Goal: Task Accomplishment & Management: Manage account settings

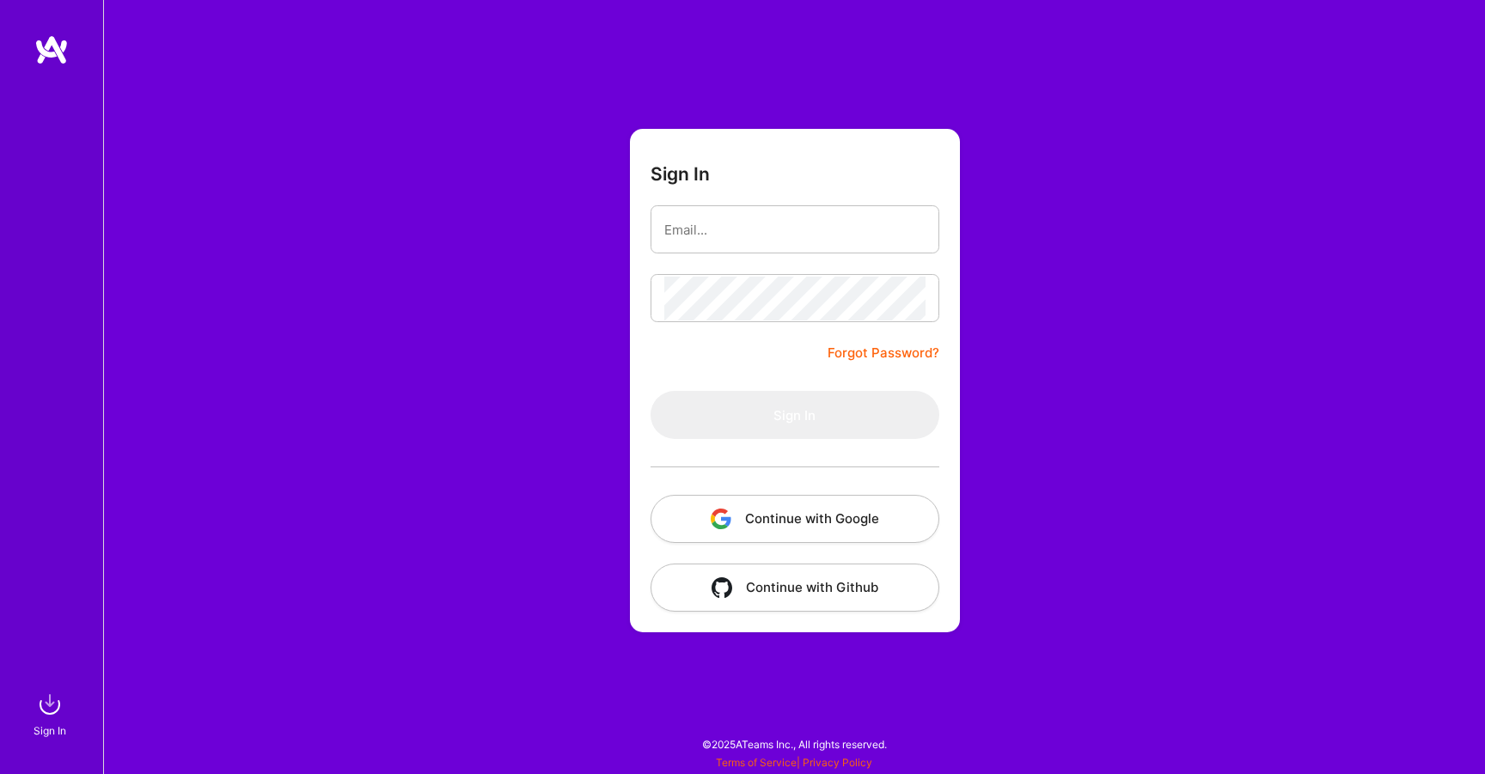
click at [828, 493] on div at bounding box center [794, 467] width 289 height 56
click at [831, 515] on button "Continue with Google" at bounding box center [794, 519] width 289 height 48
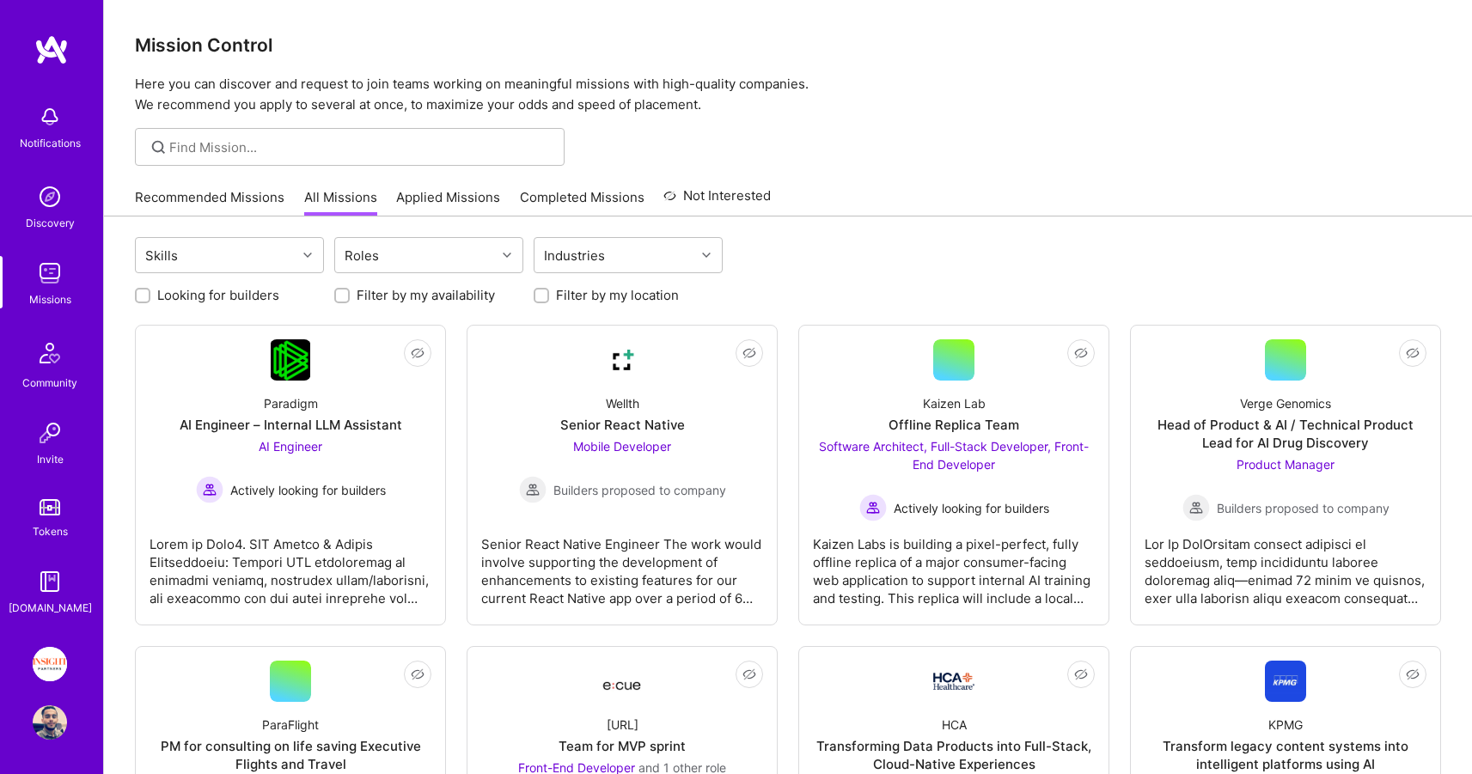
click at [56, 651] on img at bounding box center [50, 664] width 34 height 34
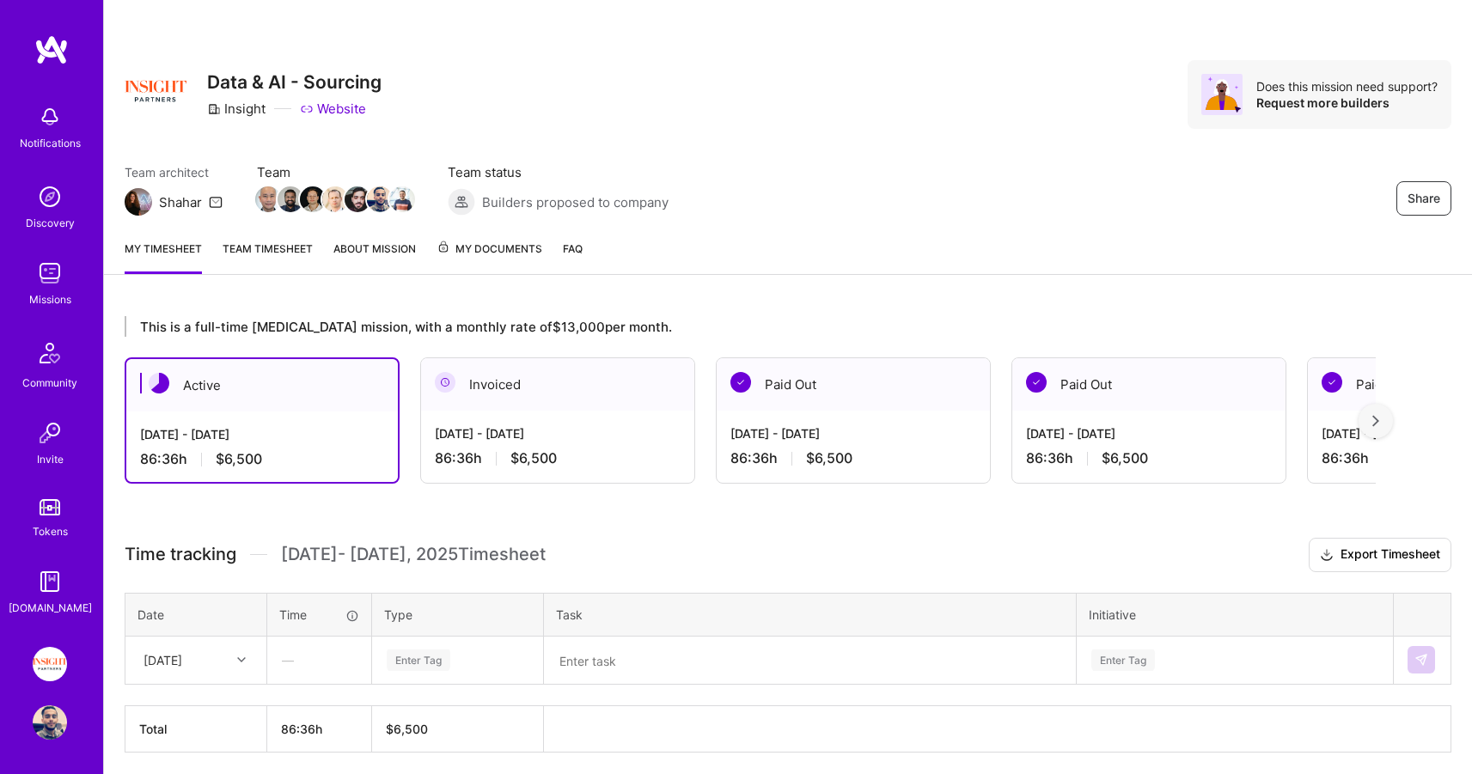
click at [432, 247] on div "My timesheet Team timesheet About Mission My Documents FAQ" at bounding box center [788, 250] width 1368 height 49
click at [452, 245] on span "My Documents" at bounding box center [489, 249] width 106 height 19
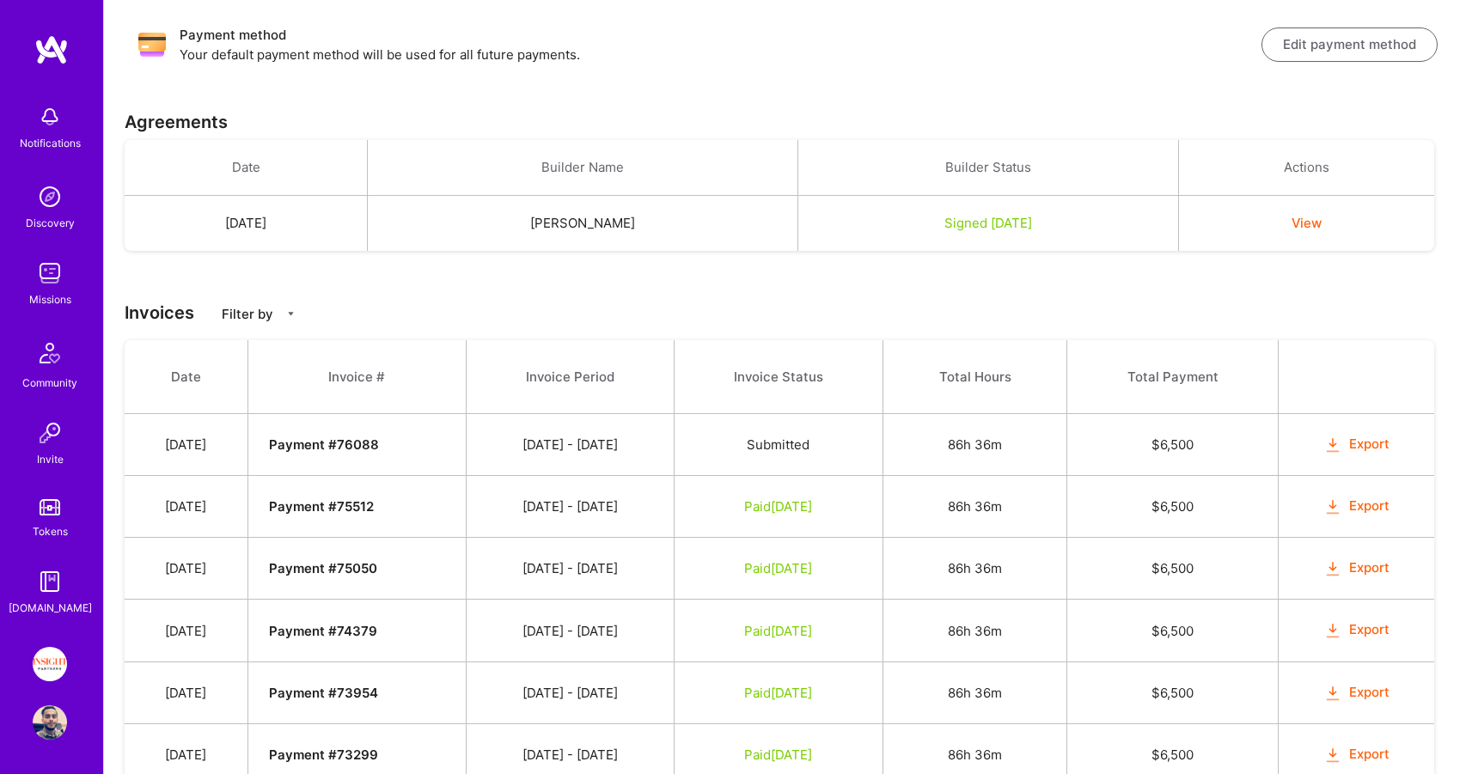
scroll to position [314, 0]
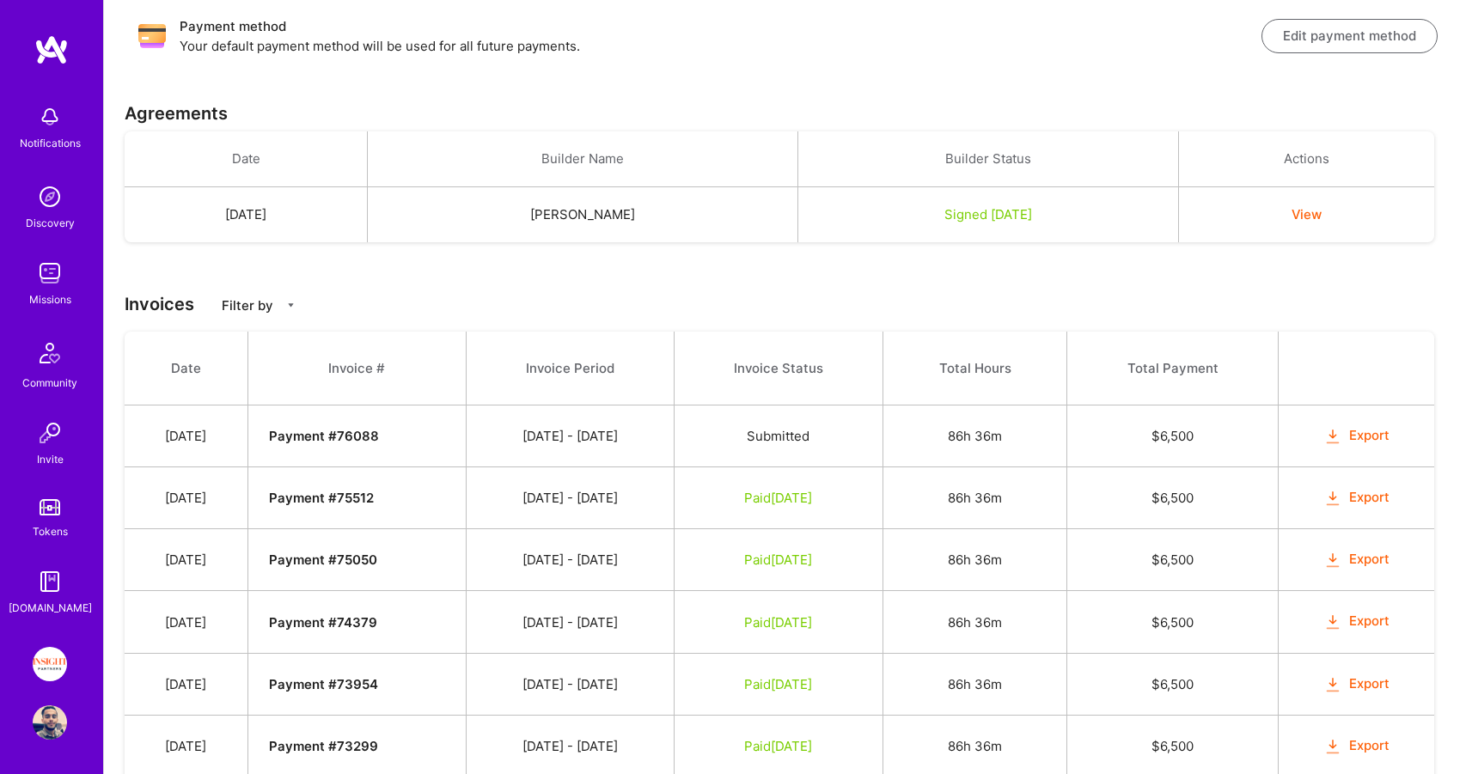
click at [49, 529] on div "Tokens" at bounding box center [50, 531] width 35 height 18
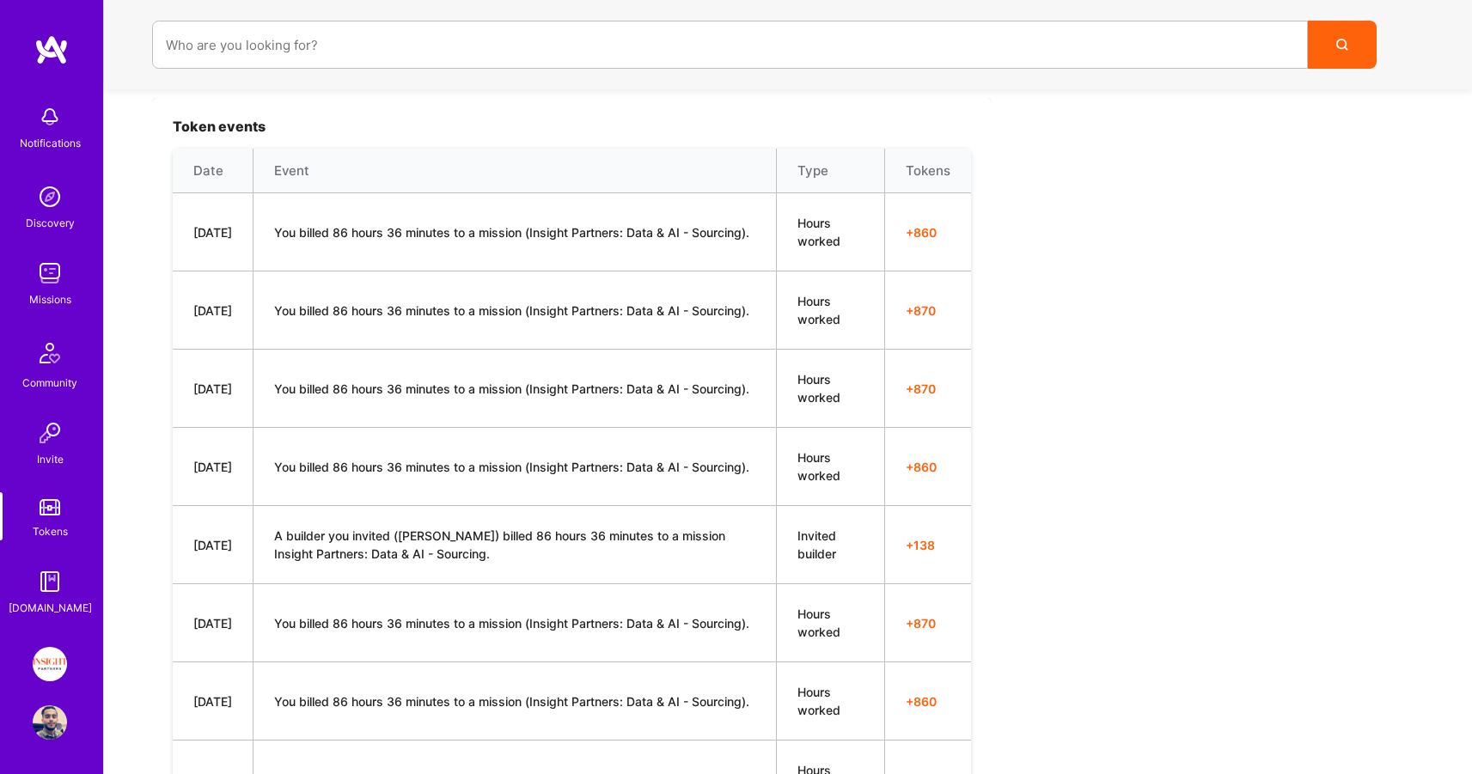
scroll to position [569, 0]
click at [502, 221] on td "You billed 86 hours 36 minutes to a mission (Insight Partners: Data & AI - Sour…" at bounding box center [514, 231] width 523 height 78
click at [498, 224] on td "You billed 86 hours 36 minutes to a mission (Insight Partners: Data & AI - Sour…" at bounding box center [514, 231] width 523 height 78
click at [389, 225] on td "You billed 86 hours 36 minutes to a mission (Insight Partners: Data & AI - Sour…" at bounding box center [514, 231] width 523 height 78
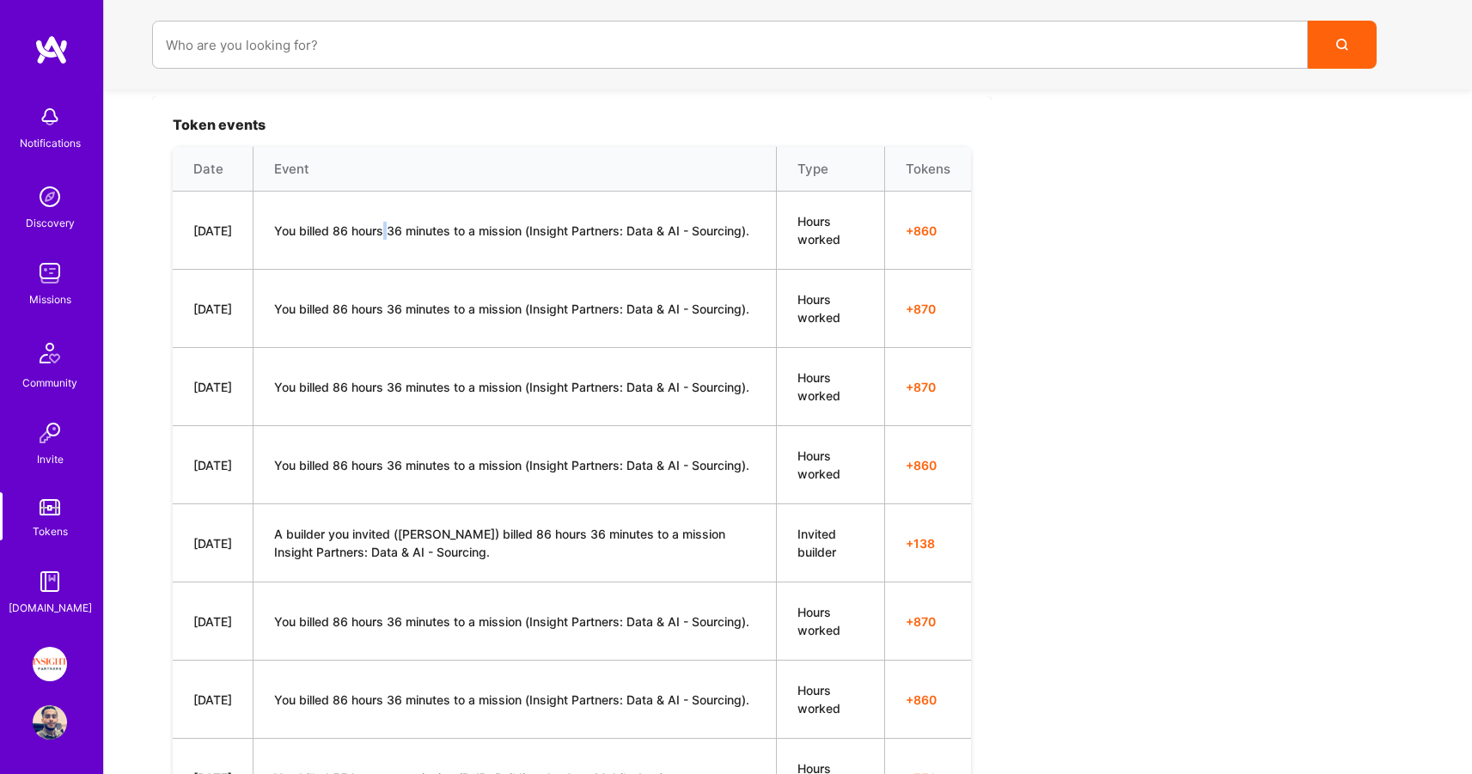
click at [389, 225] on td "You billed 86 hours 36 minutes to a mission (Insight Partners: Data & AI - Sour…" at bounding box center [514, 231] width 523 height 78
click at [357, 297] on td "You billed 86 hours 36 minutes to a mission (Insight Partners: Data & AI - Sour…" at bounding box center [514, 309] width 523 height 78
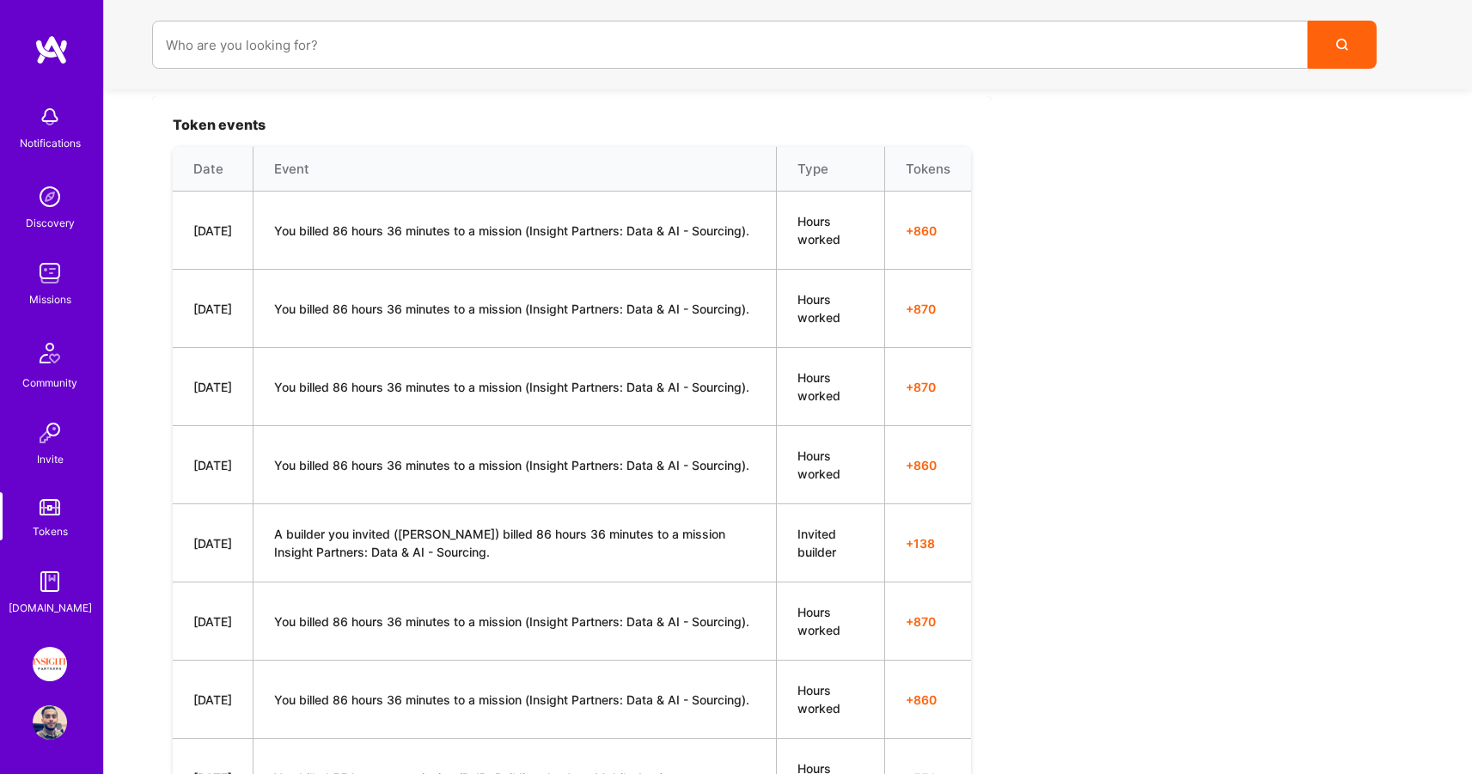
click at [350, 363] on td "You billed 86 hours 36 minutes to a mission (Insight Partners: Data & AI - Sour…" at bounding box center [514, 387] width 523 height 78
click at [343, 463] on td "You billed 86 hours 36 minutes to a mission (Insight Partners: Data & AI - Sour…" at bounding box center [514, 465] width 523 height 78
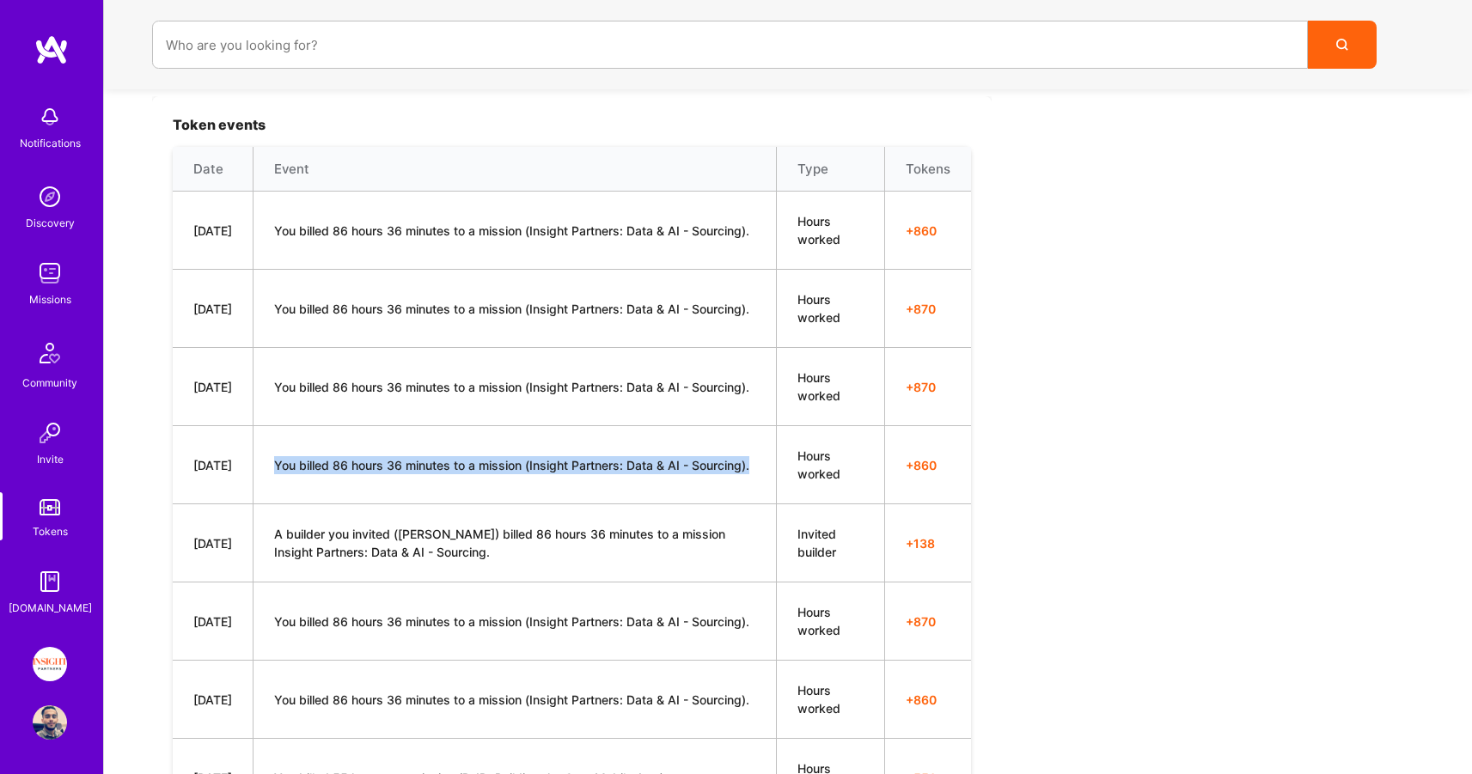
click at [343, 463] on td "You billed 86 hours 36 minutes to a mission (Insight Partners: Data & AI - Sour…" at bounding box center [514, 465] width 523 height 78
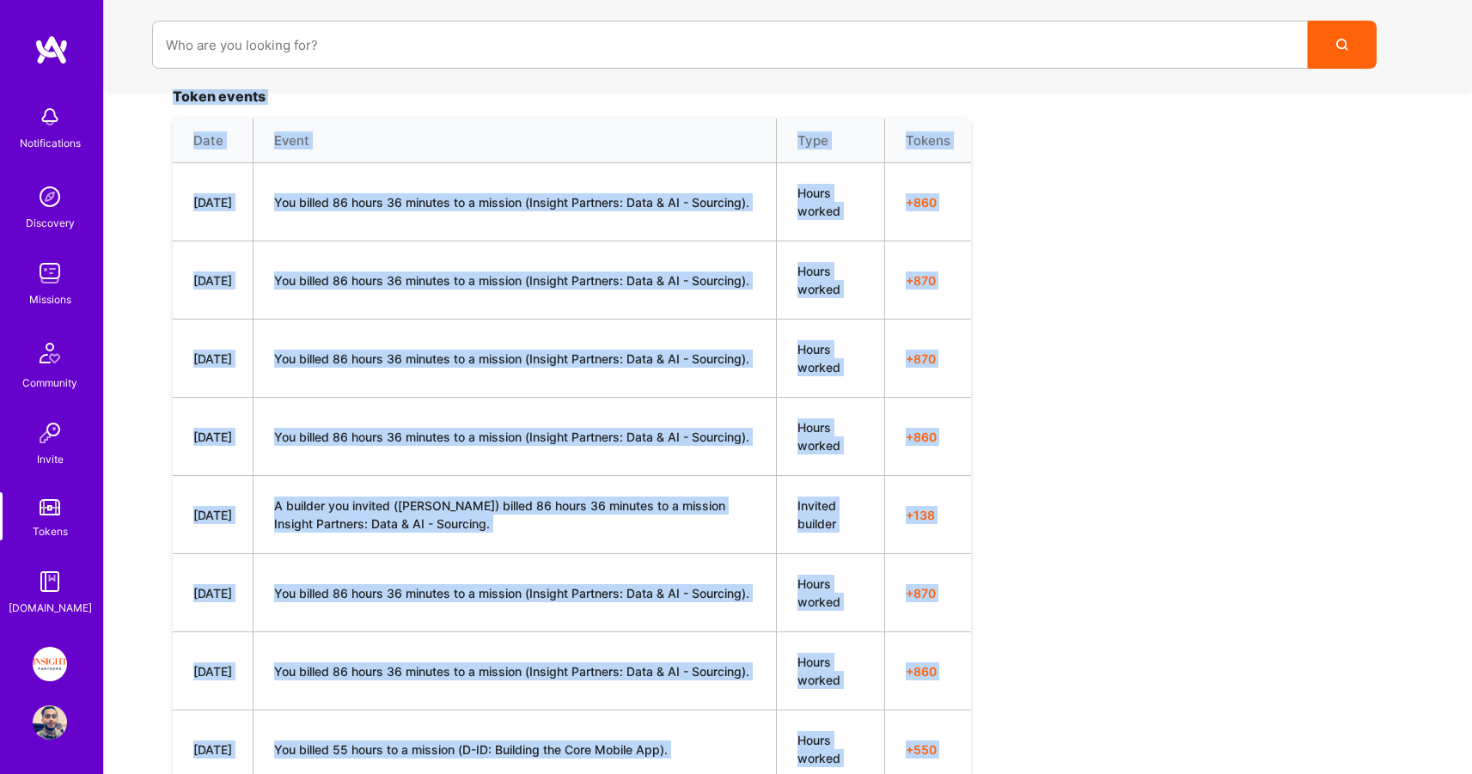
scroll to position [876, 0]
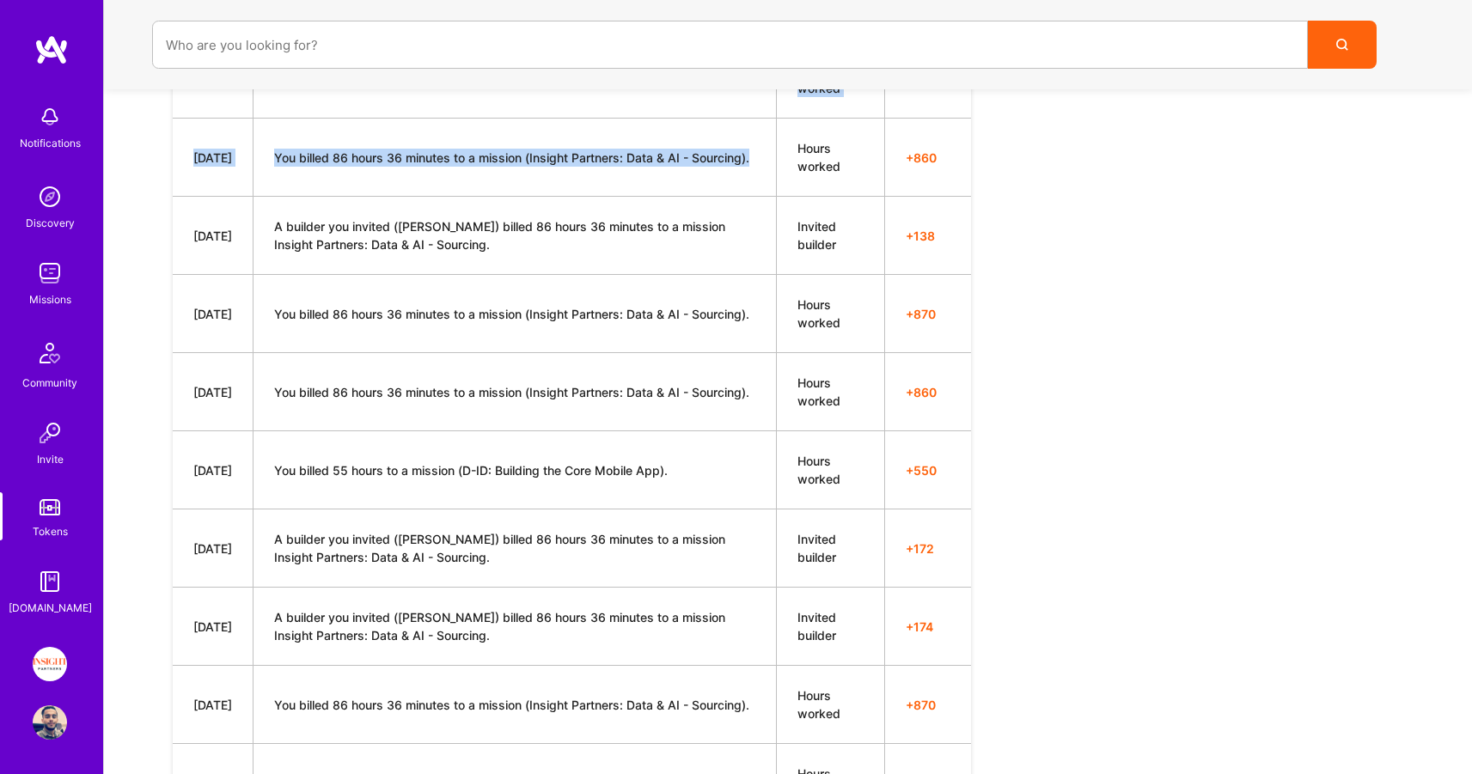
drag, startPoint x: 308, startPoint y: 110, endPoint x: 727, endPoint y: 162, distance: 422.5
click at [58, 271] on img at bounding box center [50, 273] width 34 height 34
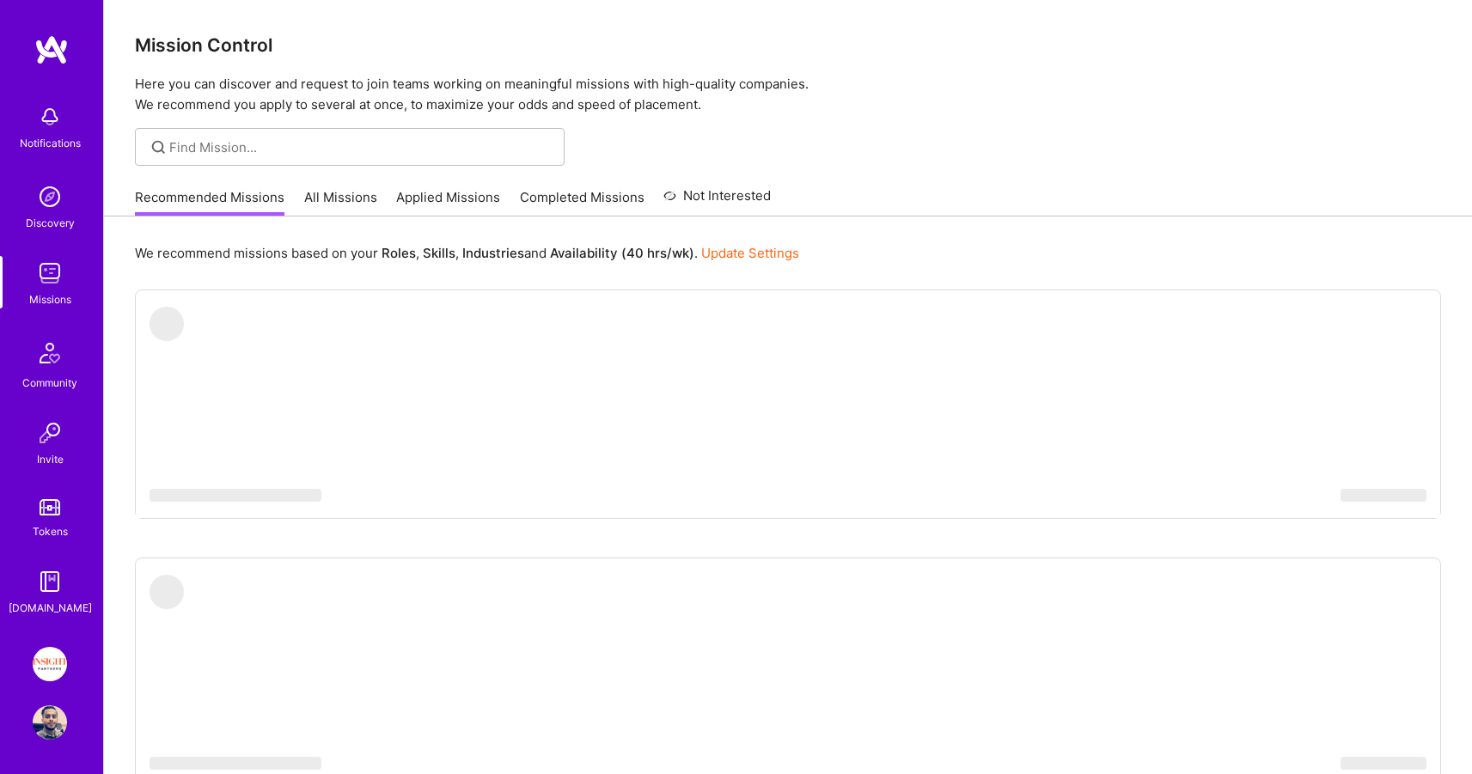
click at [355, 193] on link "All Missions" at bounding box center [340, 202] width 73 height 28
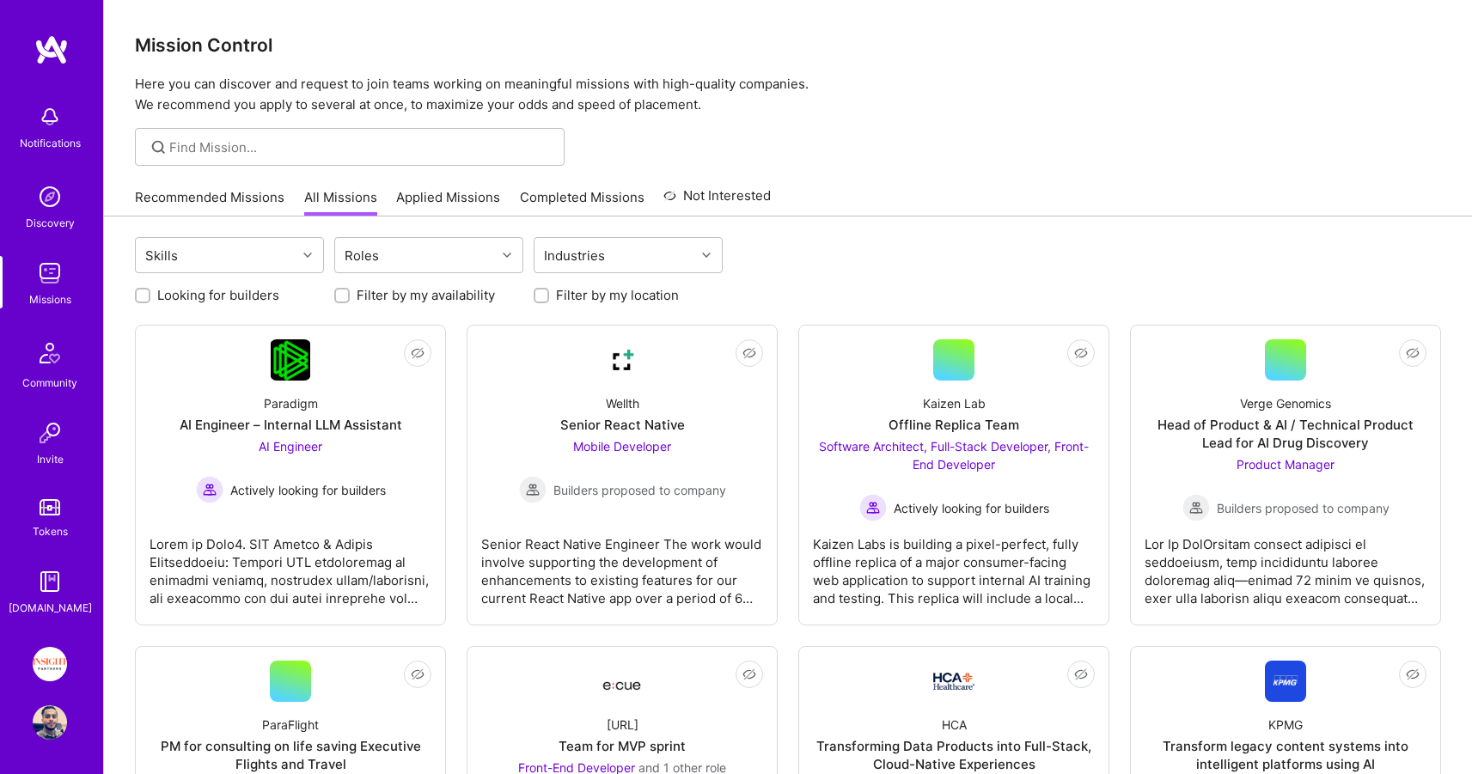
click at [209, 203] on link "Recommended Missions" at bounding box center [209, 202] width 149 height 28
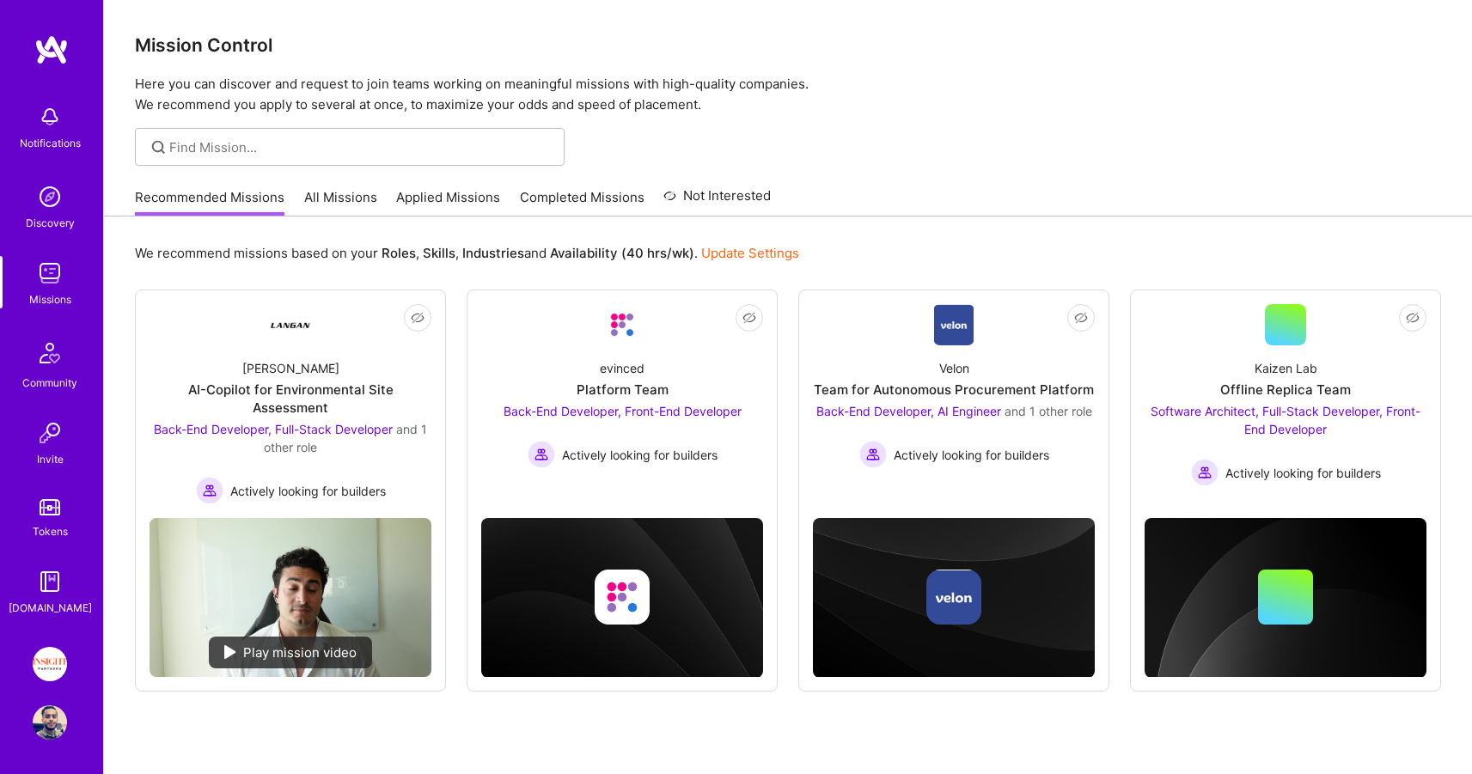
click at [469, 195] on link "Applied Missions" at bounding box center [448, 202] width 104 height 28
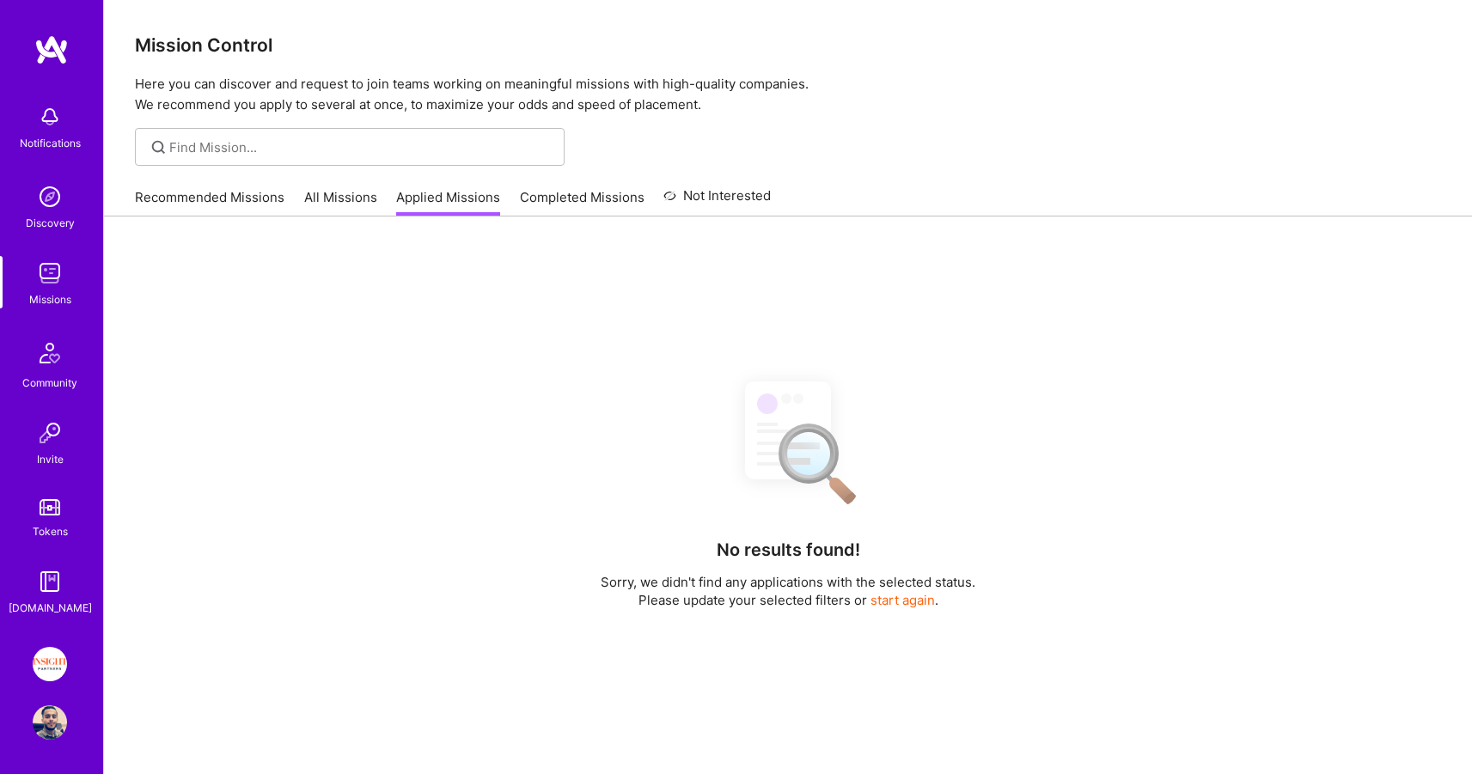
click at [587, 193] on link "Completed Missions" at bounding box center [582, 202] width 125 height 28
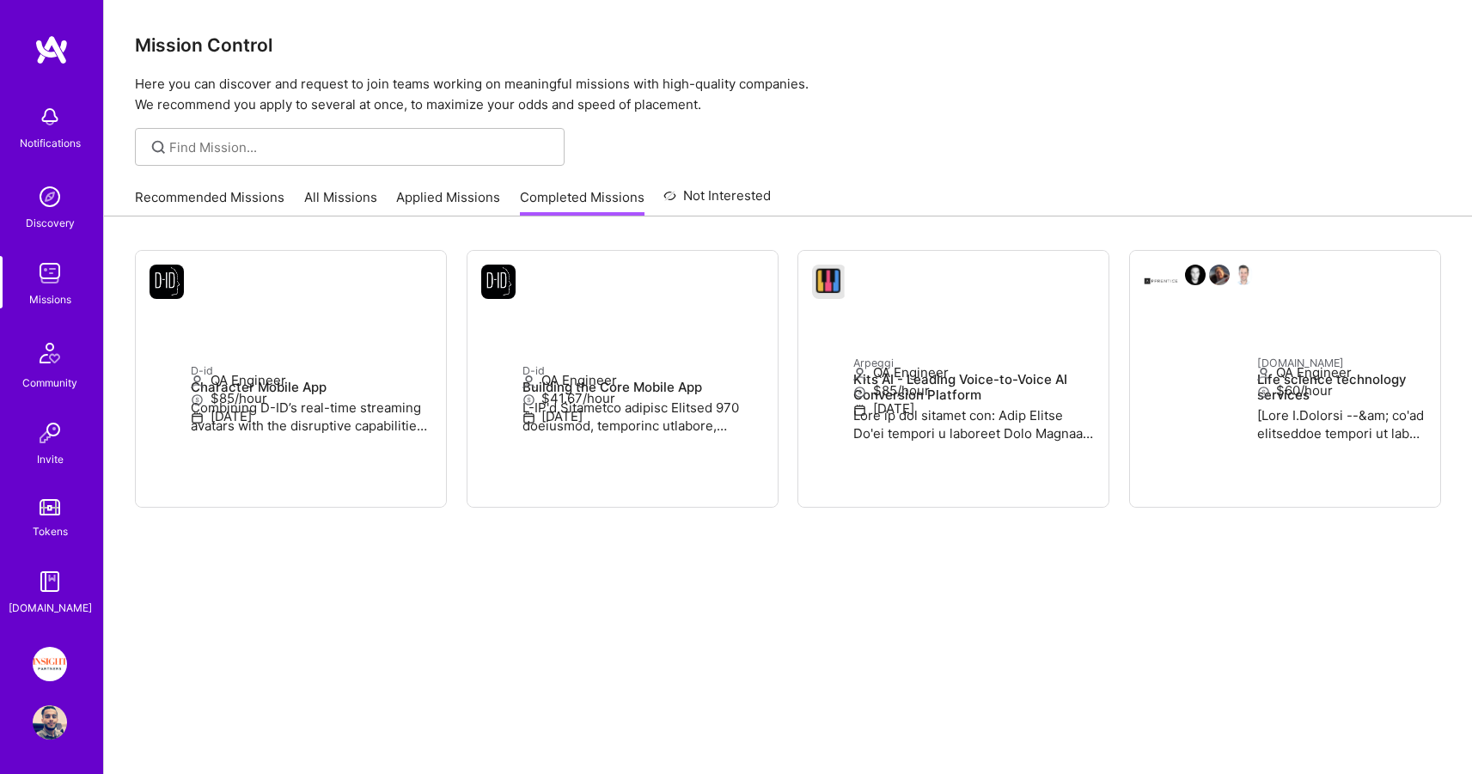
click at [416, 190] on link "Applied Missions" at bounding box center [448, 202] width 104 height 28
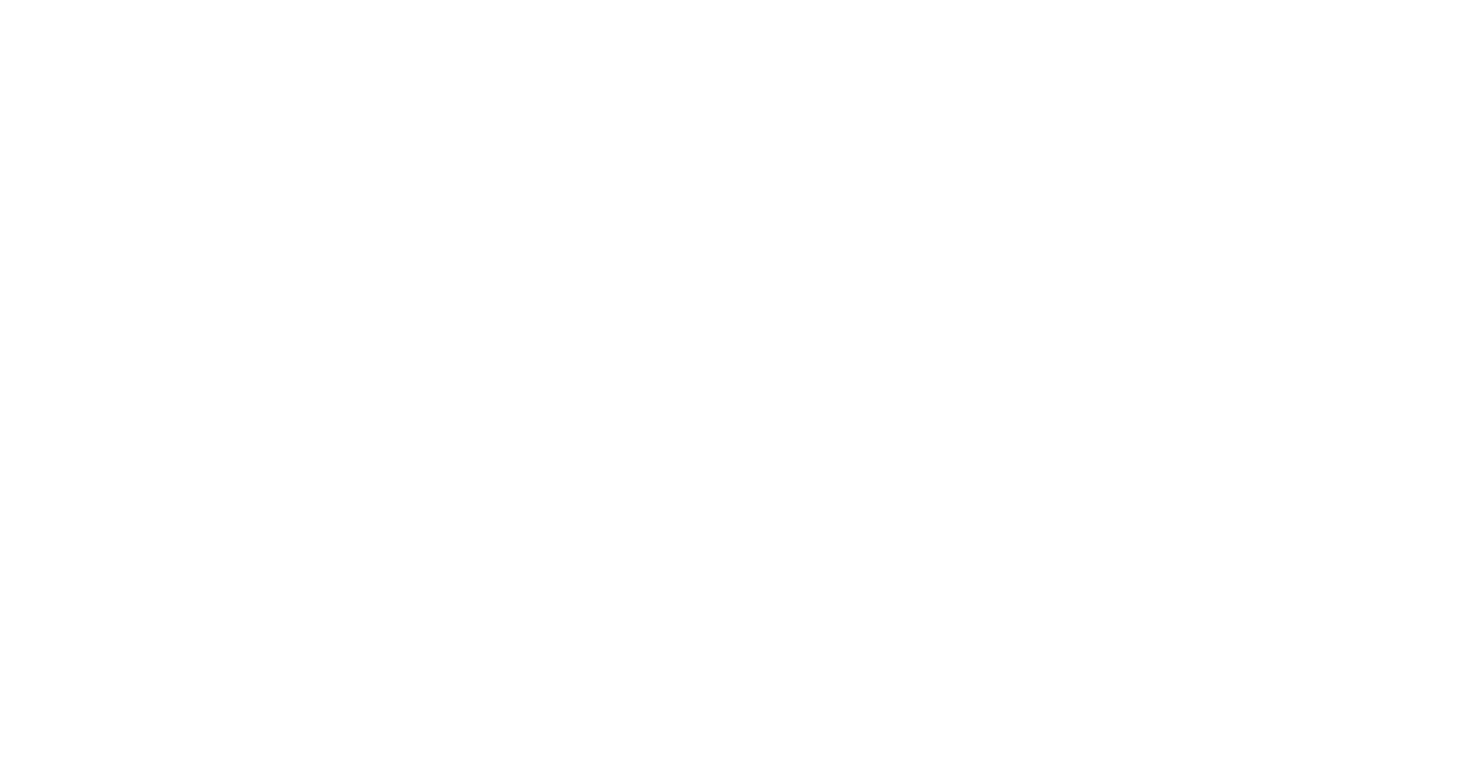
click at [0, 0] on link "All Missions" at bounding box center [0, 0] width 0 height 0
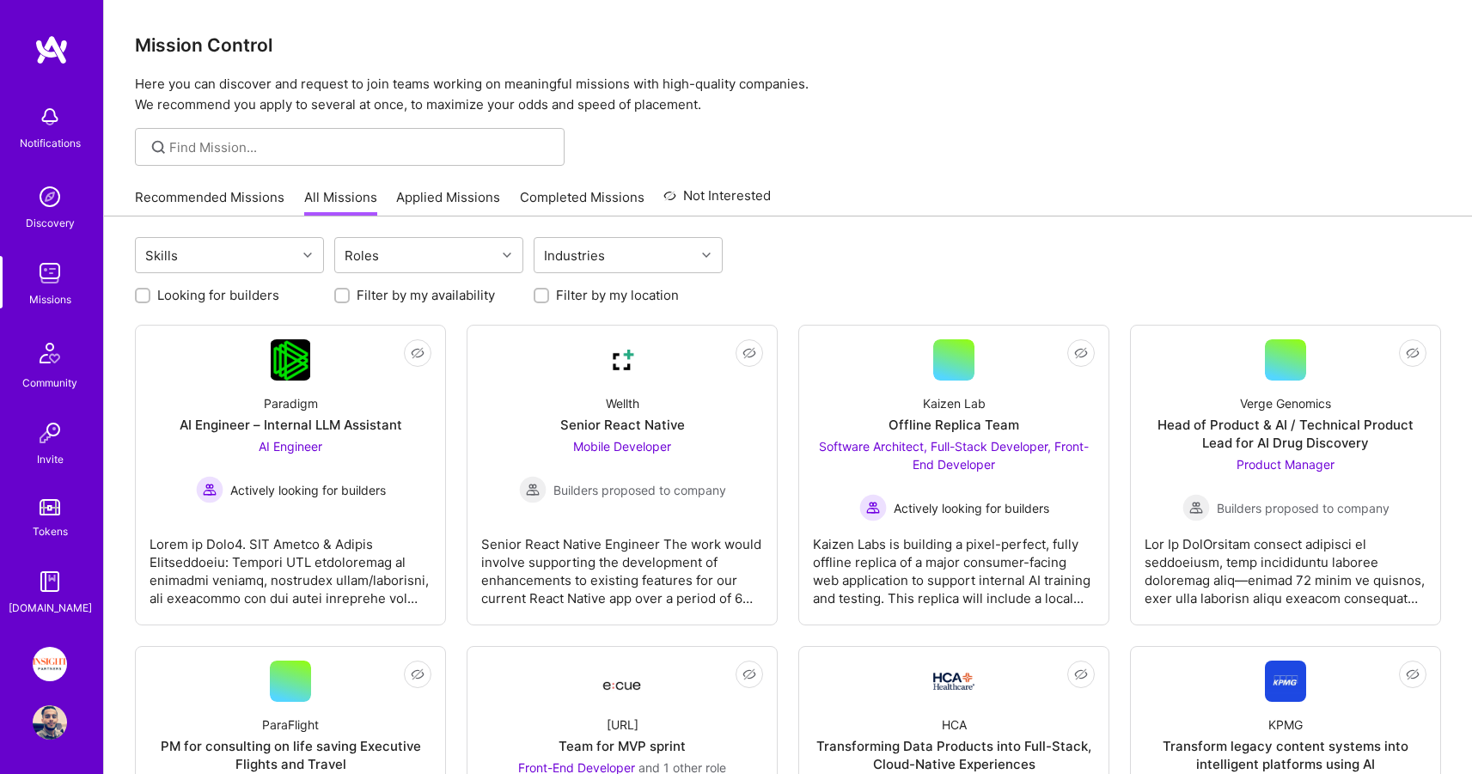
click at [170, 202] on link "Recommended Missions" at bounding box center [209, 202] width 149 height 28
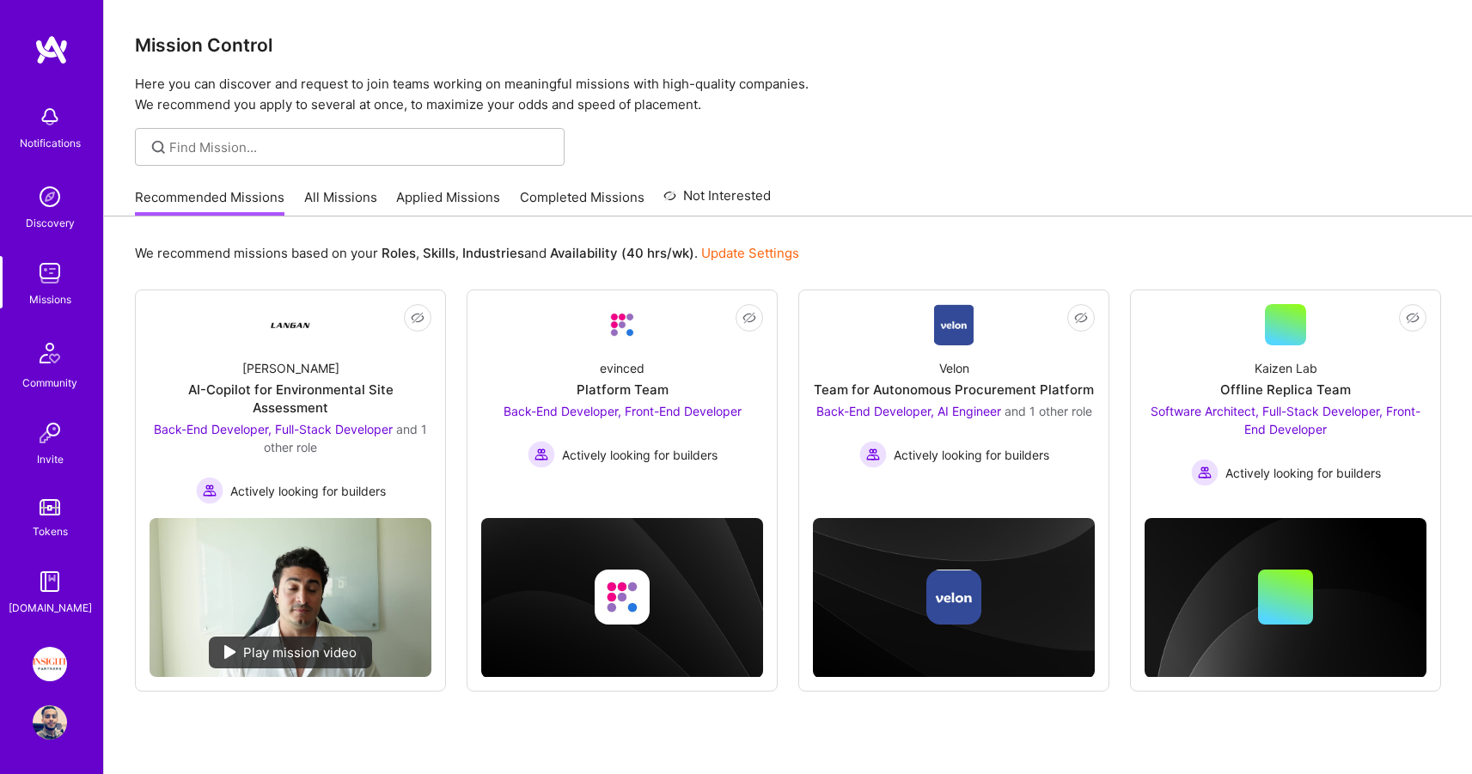
click at [460, 194] on link "Applied Missions" at bounding box center [448, 202] width 104 height 28
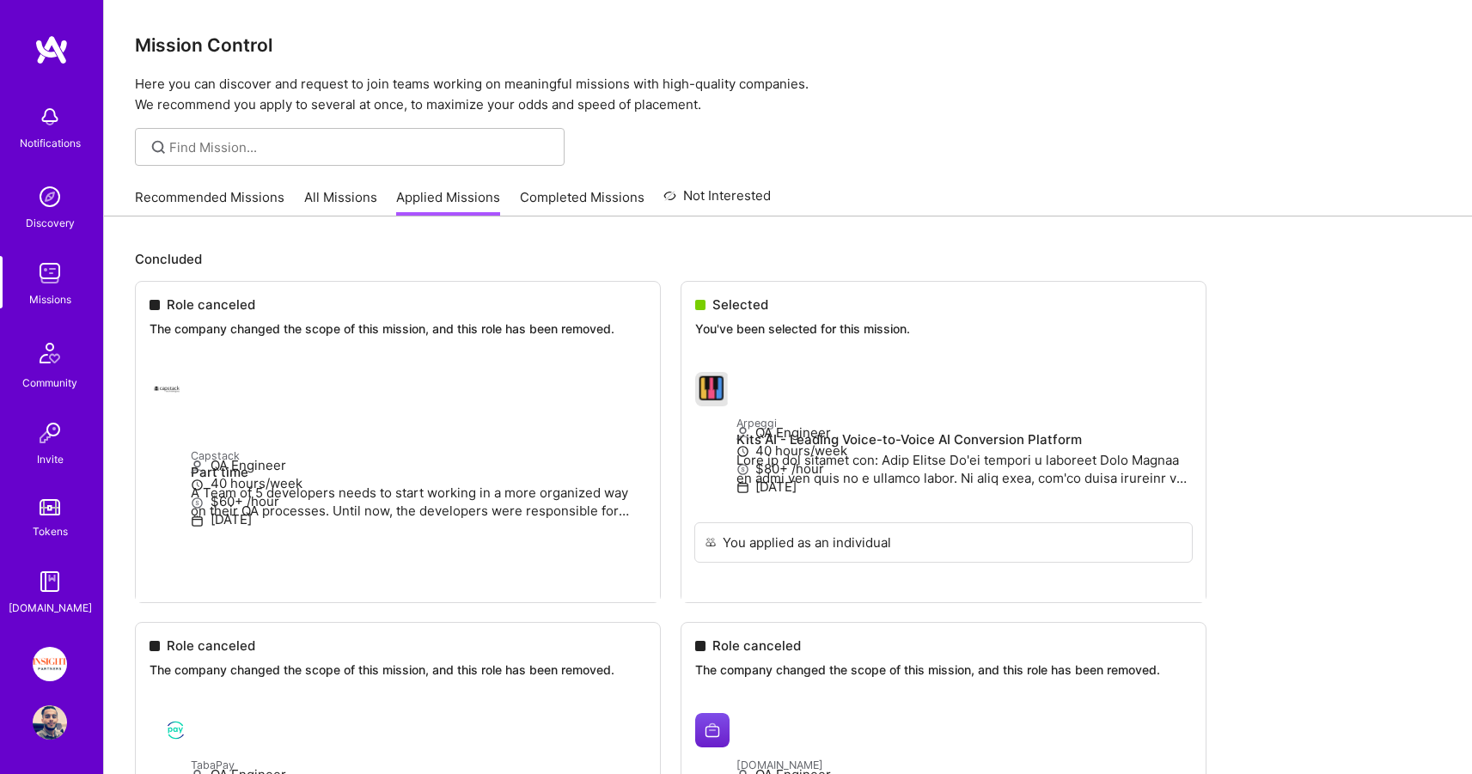
click at [240, 181] on div "Recommended Missions All Missions Applied Missions Completed Missions Not Inter…" at bounding box center [453, 197] width 636 height 37
click at [239, 188] on link "Recommended Missions" at bounding box center [209, 202] width 149 height 28
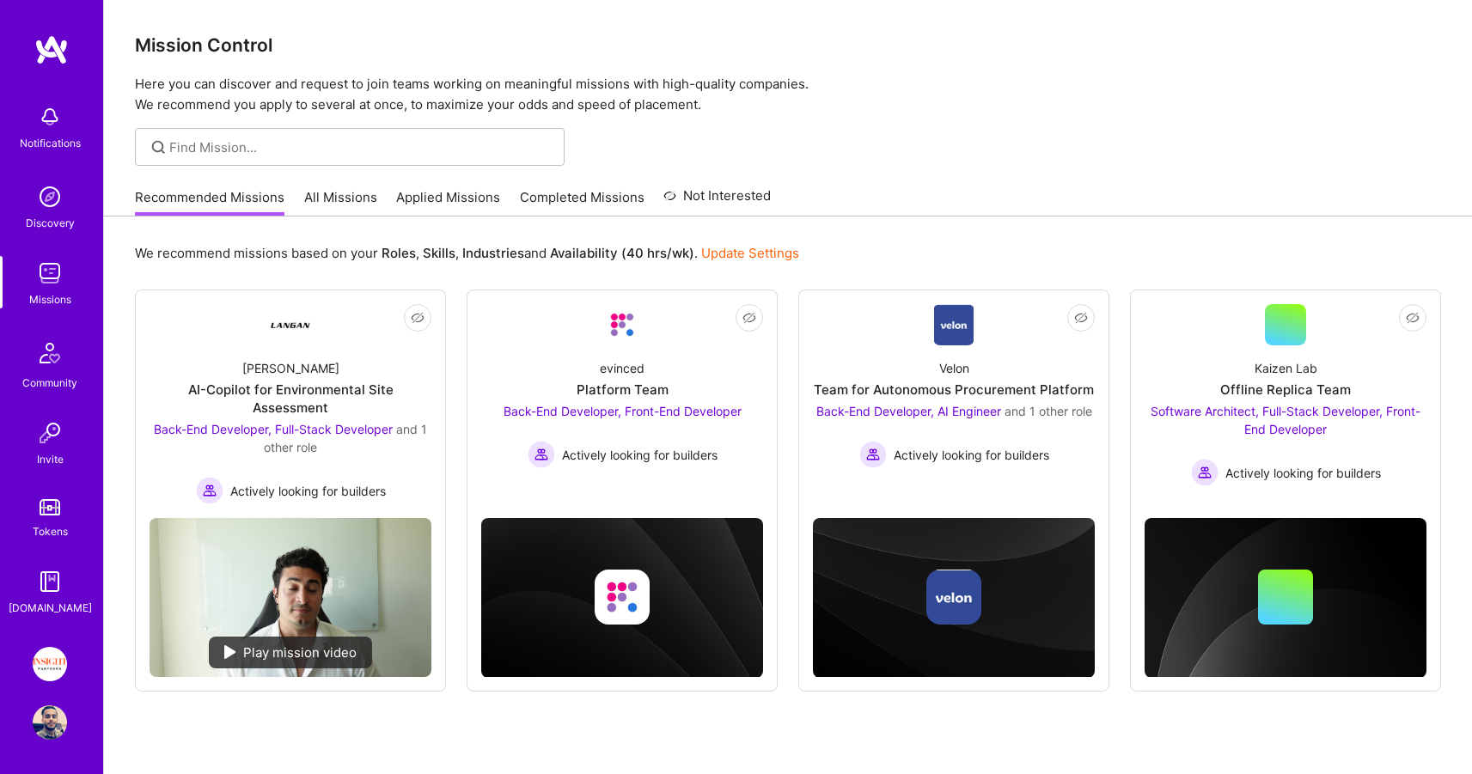
click at [539, 204] on link "Completed Missions" at bounding box center [582, 202] width 125 height 28
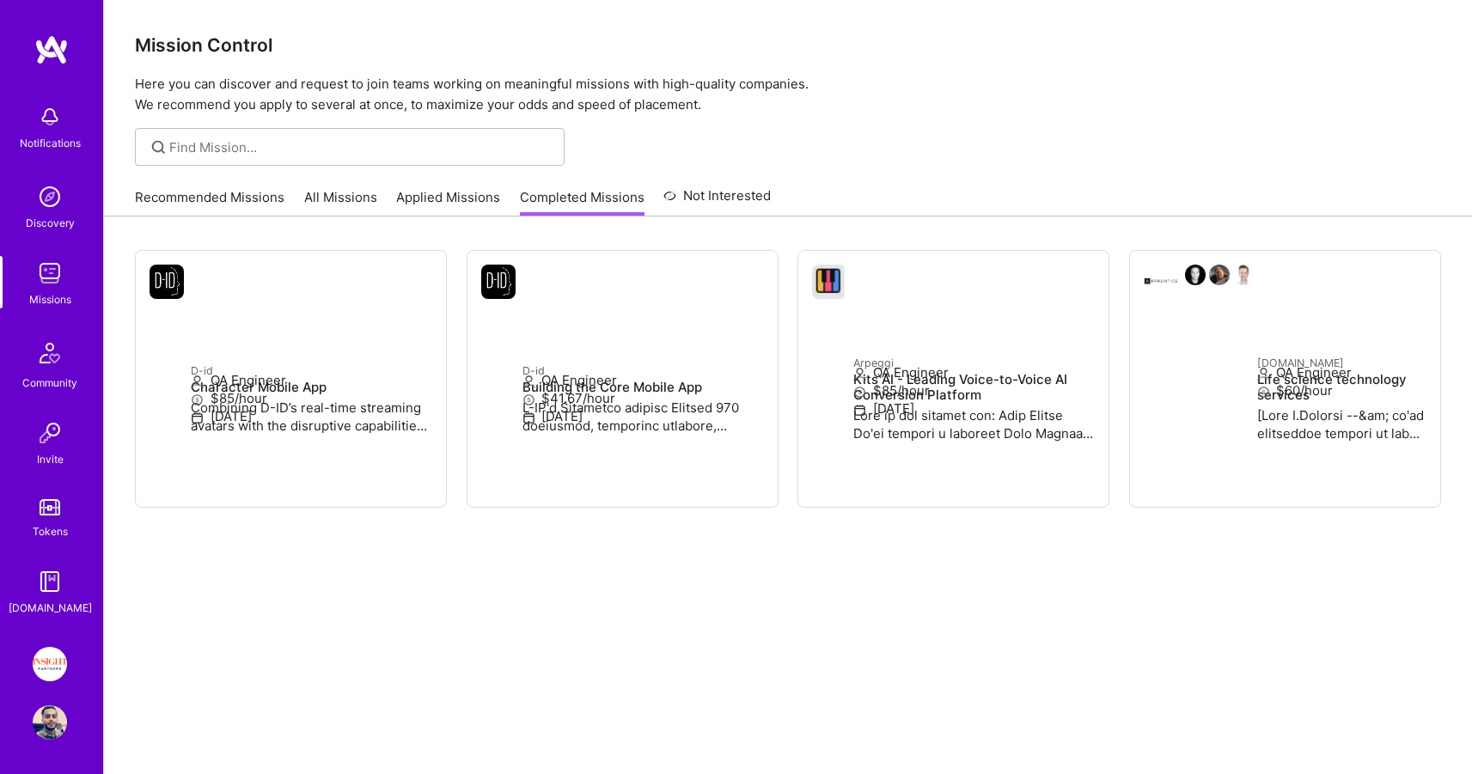
click at [723, 187] on link "Not Interested" at bounding box center [716, 201] width 107 height 31
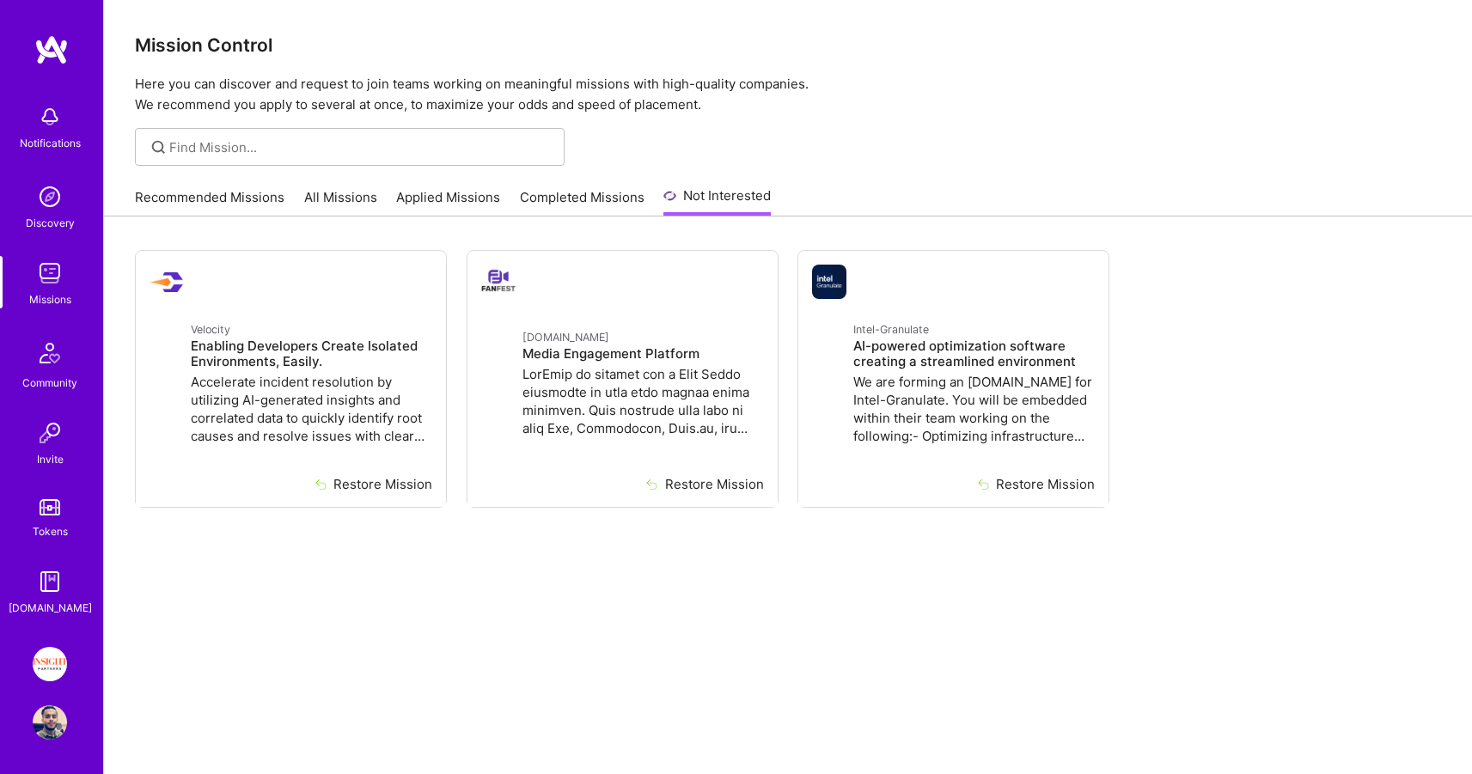
click at [259, 189] on link "Recommended Missions" at bounding box center [209, 202] width 149 height 28
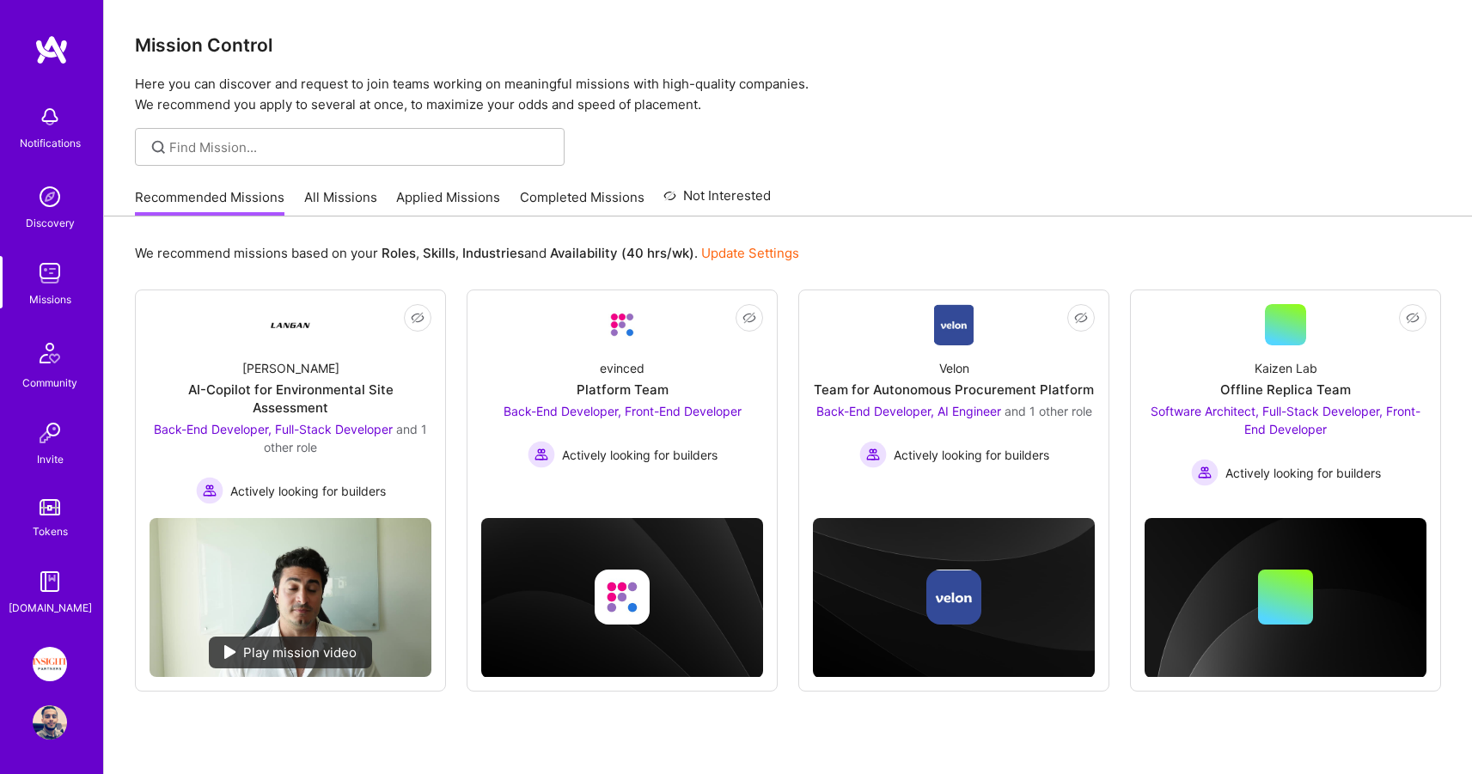
click at [53, 485] on div "Notifications Discovery Missions Community Invite Tokens [DOMAIN_NAME]" at bounding box center [51, 356] width 103 height 521
click at [52, 509] on img at bounding box center [50, 507] width 21 height 16
